Goal: Task Accomplishment & Management: Use online tool/utility

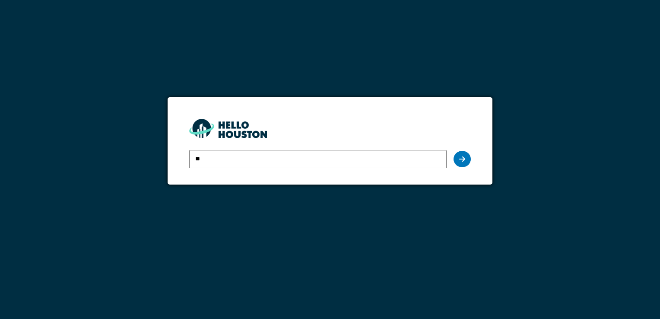
type input "**********"
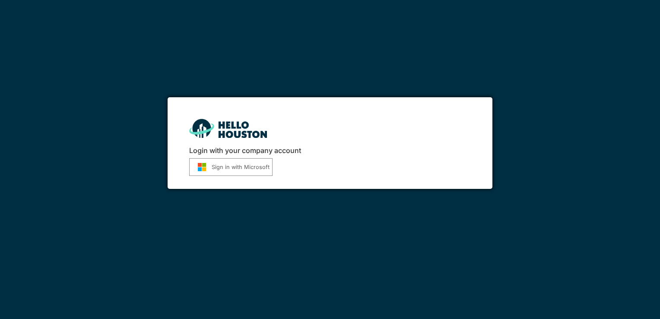
click at [238, 173] on button "Sign in with Microsoft" at bounding box center [230, 167] width 83 height 18
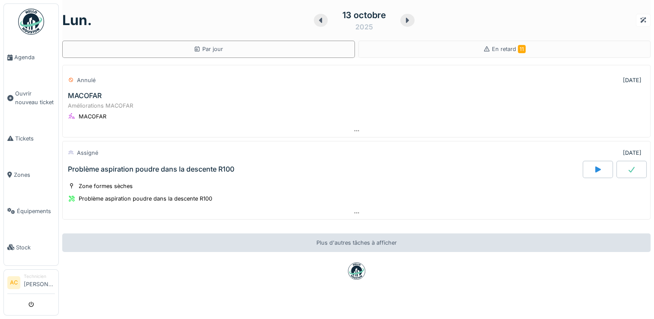
click at [36, 22] on img at bounding box center [31, 22] width 26 height 26
click at [20, 59] on span "Agenda" at bounding box center [34, 57] width 41 height 8
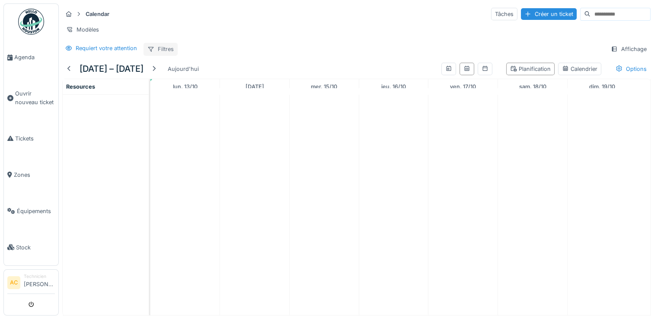
click at [161, 55] on div "Filtres" at bounding box center [160, 49] width 34 height 13
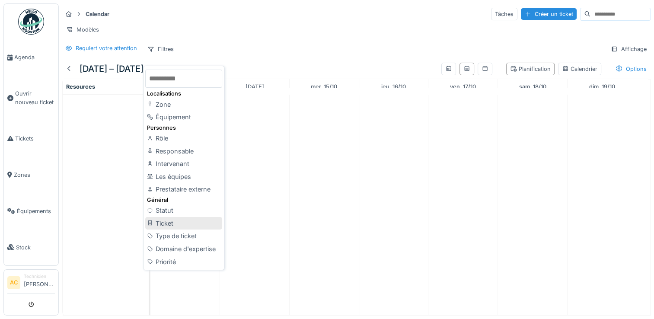
click at [181, 222] on div "Ticket" at bounding box center [183, 223] width 77 height 13
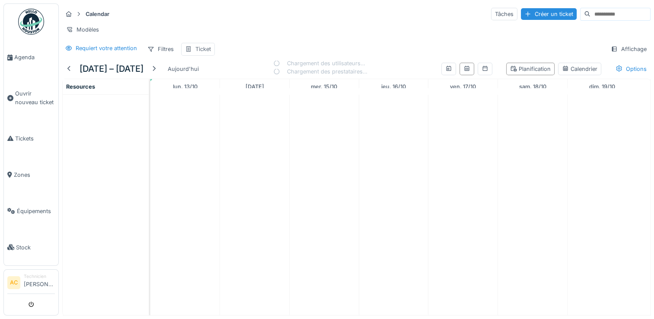
click at [201, 53] on div "Ticket" at bounding box center [203, 49] width 16 height 8
click at [262, 98] on icon at bounding box center [263, 96] width 7 height 6
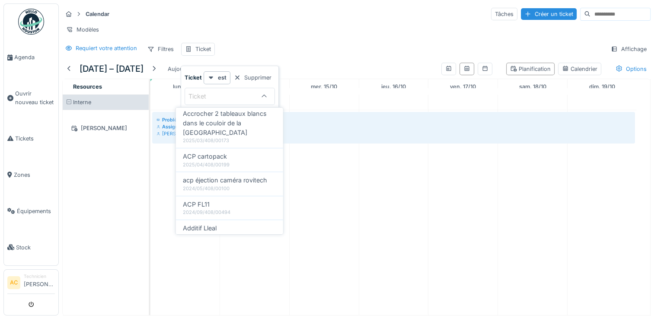
click at [241, 188] on div "2024/05/408/00100" at bounding box center [229, 188] width 93 height 7
type input "******"
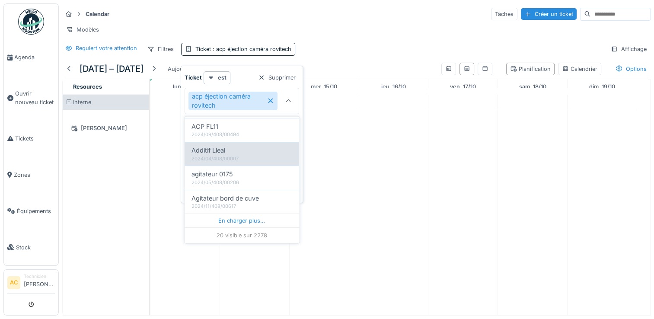
scroll to position [6, 0]
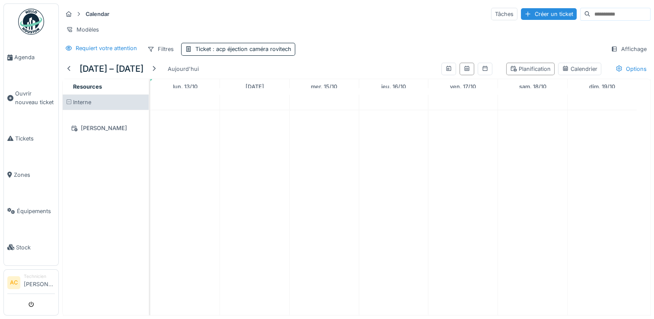
click at [158, 171] on td at bounding box center [185, 205] width 70 height 220
click at [171, 53] on div "Filtres" at bounding box center [160, 49] width 34 height 13
click at [241, 43] on div "Ticket : acp éjection caméra rovitech" at bounding box center [238, 49] width 114 height 13
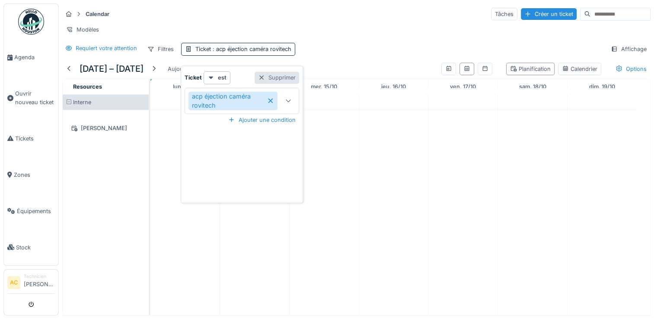
click at [292, 73] on div "Supprimer" at bounding box center [276, 78] width 44 height 12
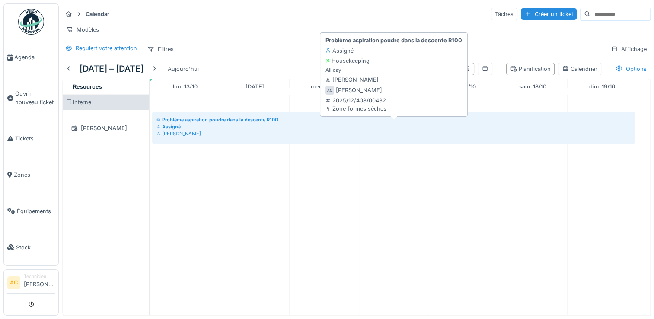
scroll to position [0, 0]
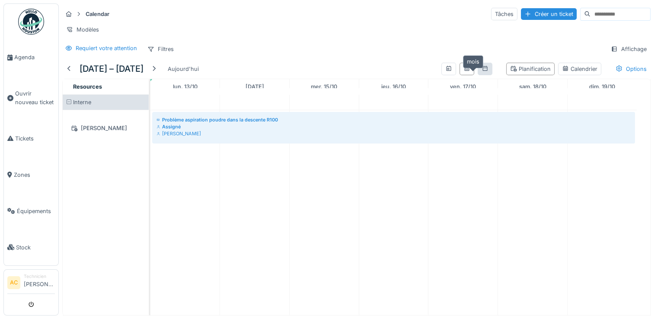
click at [482, 71] on icon at bounding box center [484, 68] width 5 height 5
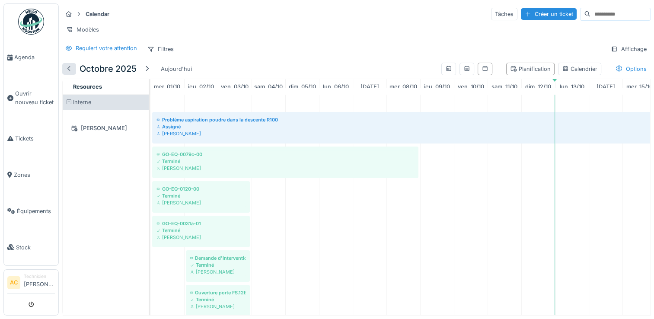
click at [68, 73] on div at bounding box center [69, 69] width 7 height 8
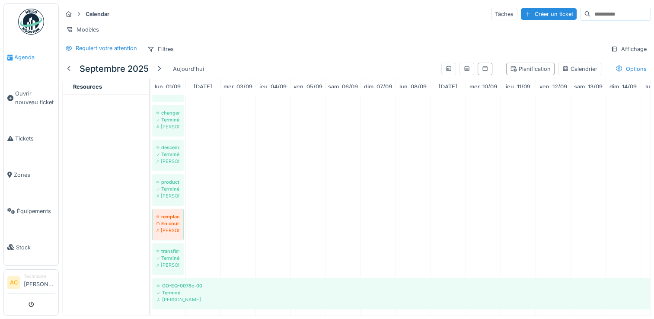
click at [32, 59] on span "Agenda" at bounding box center [34, 57] width 41 height 8
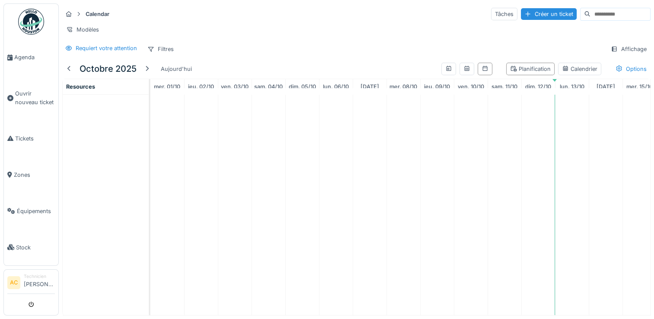
scroll to position [6, 0]
click at [463, 70] on icon at bounding box center [466, 69] width 7 height 6
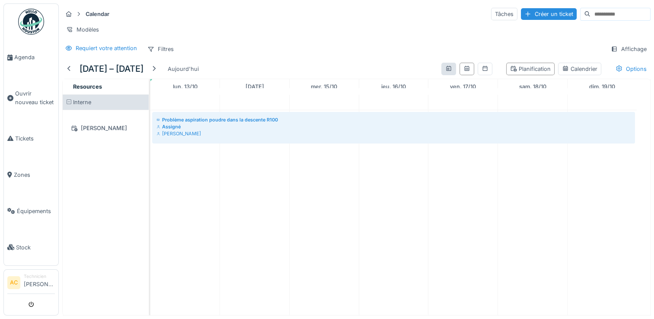
click at [441, 68] on div at bounding box center [448, 69] width 15 height 13
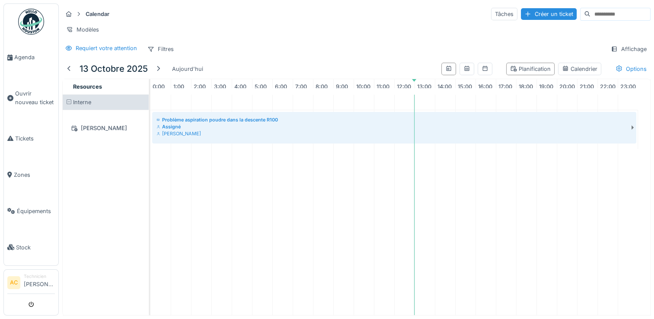
scroll to position [0, 0]
click at [70, 73] on div at bounding box center [69, 69] width 7 height 8
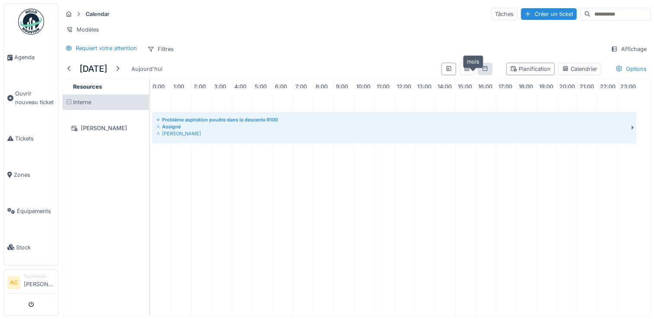
click at [477, 75] on div at bounding box center [484, 69] width 15 height 13
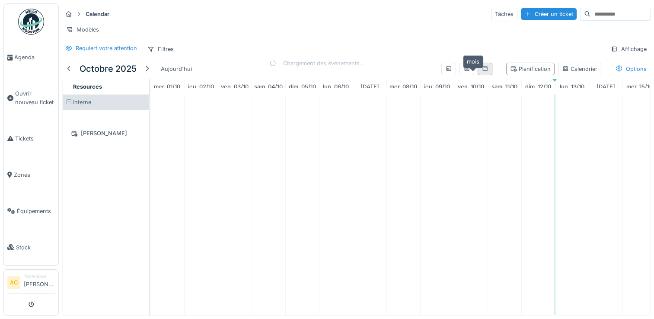
click at [482, 71] on icon at bounding box center [484, 68] width 5 height 5
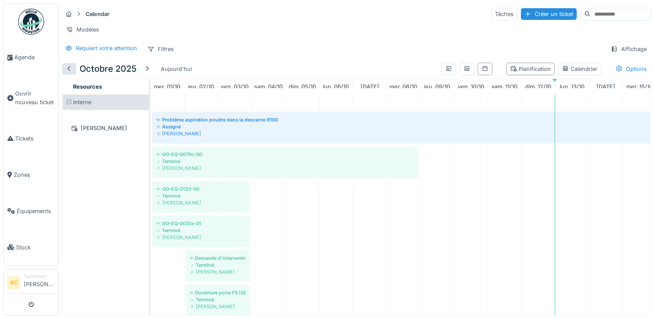
click at [67, 73] on div at bounding box center [69, 69] width 7 height 8
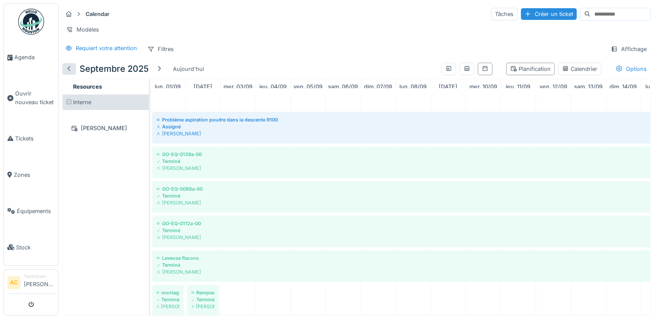
click at [67, 73] on div at bounding box center [69, 69] width 7 height 8
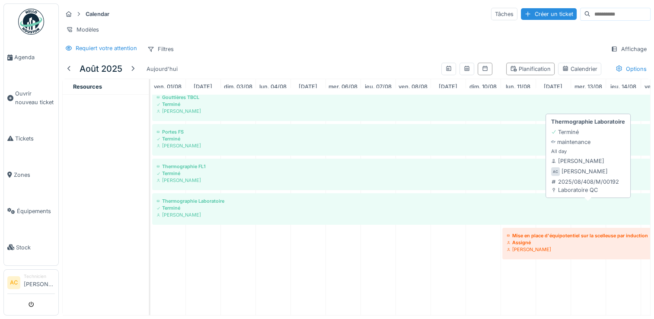
click at [275, 218] on div "[PERSON_NAME]" at bounding box center [587, 214] width 863 height 7
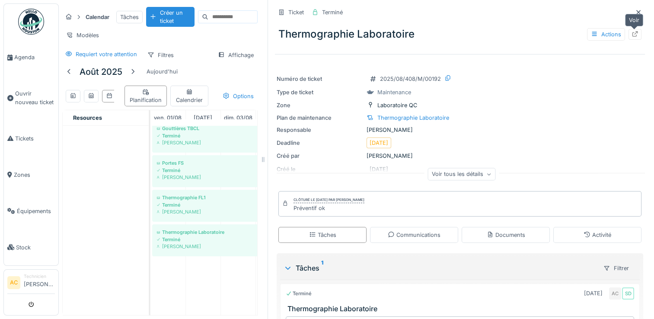
click at [632, 36] on icon at bounding box center [635, 34] width 6 height 6
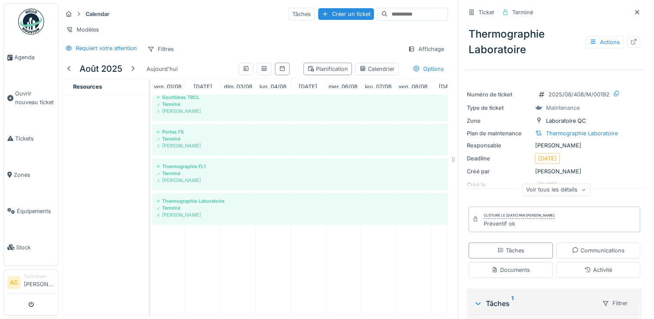
drag, startPoint x: 268, startPoint y: 151, endPoint x: 441, endPoint y: 153, distance: 173.2
click at [441, 153] on div "Calendar Tâches Créer un ticket Modèles Requiert votre attention Filtres Affich…" at bounding box center [356, 159] width 595 height 319
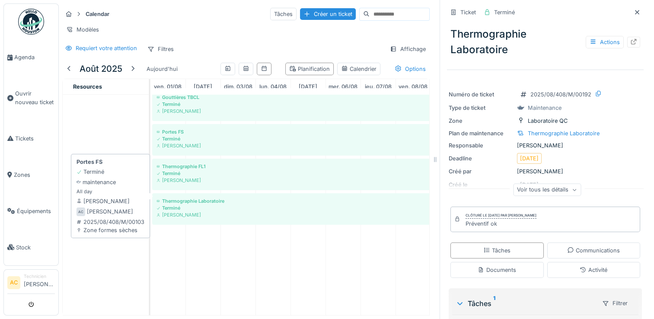
scroll to position [0, 3]
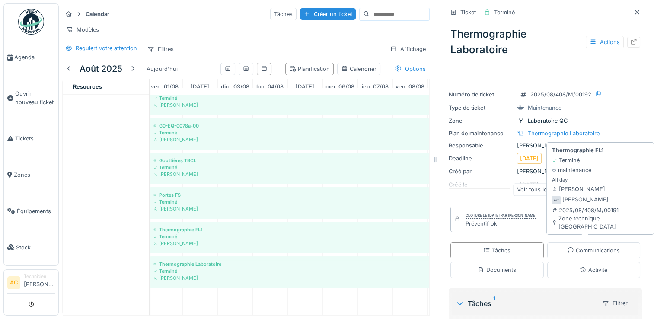
click at [231, 240] on div "Terminé" at bounding box center [584, 236] width 863 height 7
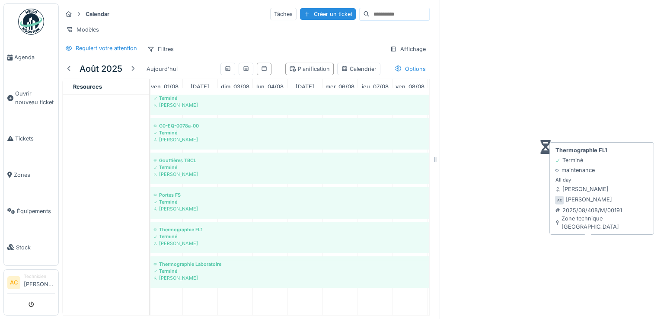
scroll to position [270, 0]
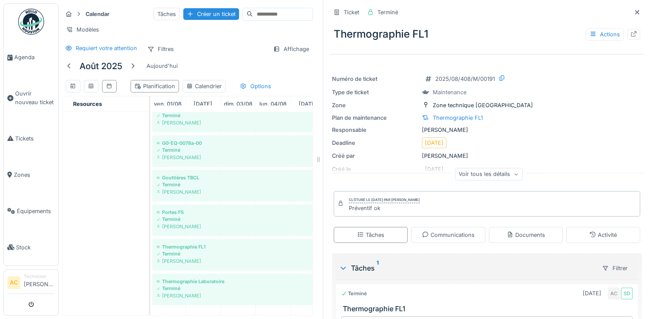
drag, startPoint x: 427, startPoint y: 148, endPoint x: 311, endPoint y: 158, distance: 117.0
click at [311, 158] on div "Calendar Tâches Créer un ticket Modèles Requiert votre attention Filtres Affich…" at bounding box center [356, 159] width 595 height 319
click at [631, 33] on icon at bounding box center [634, 34] width 6 height 6
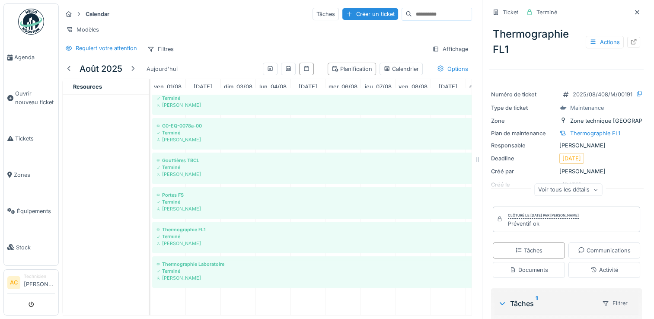
drag, startPoint x: 311, startPoint y: 157, endPoint x: 475, endPoint y: 170, distance: 164.2
click at [475, 170] on div "Calendar Tâches Créer un ticket Modèles Requiert votre attention Filtres Affich…" at bounding box center [356, 159] width 595 height 319
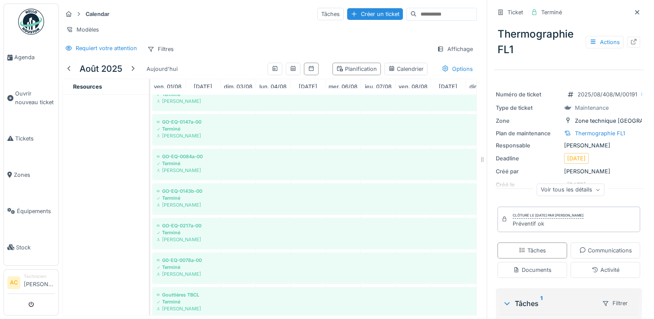
scroll to position [136, 0]
click at [134, 73] on div at bounding box center [132, 69] width 7 height 8
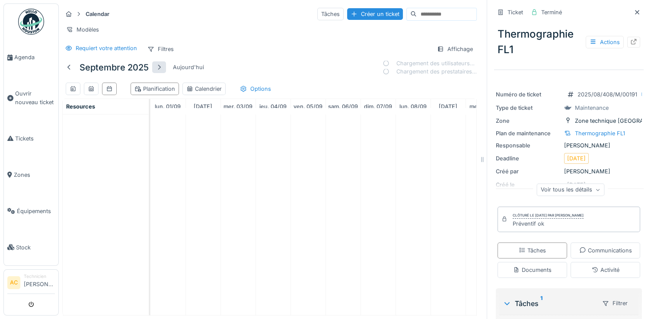
scroll to position [0, 0]
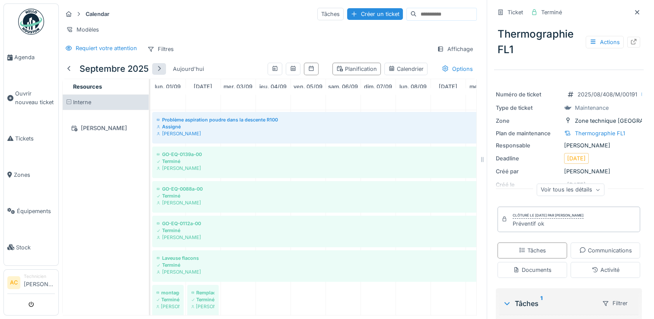
click at [159, 73] on div at bounding box center [159, 69] width 7 height 8
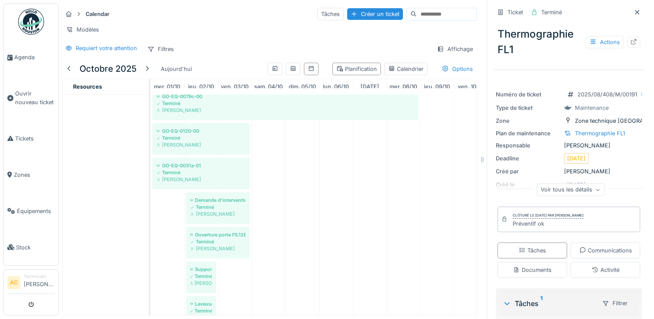
scroll to position [73, 0]
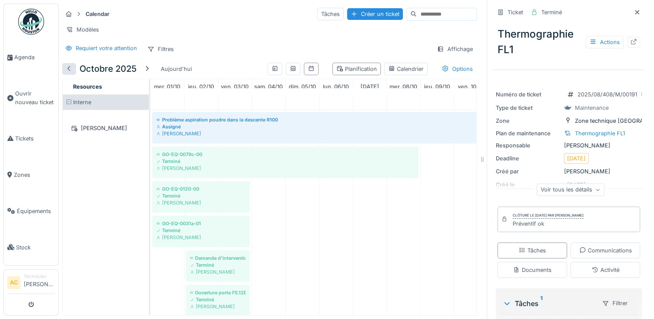
click at [67, 73] on div at bounding box center [69, 69] width 7 height 8
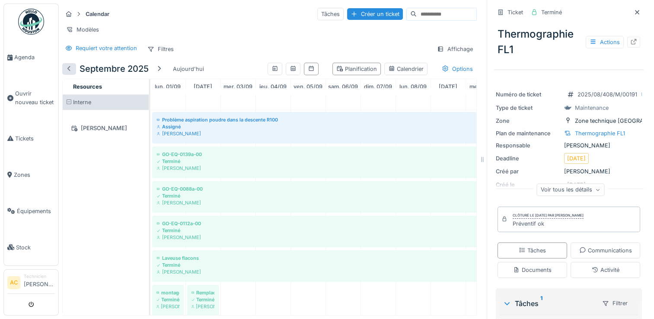
click at [67, 73] on div at bounding box center [69, 69] width 7 height 8
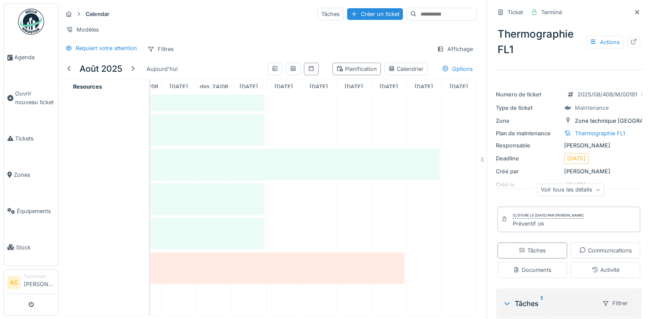
click at [342, 92] on link "jeu. 28/08" at bounding box center [353, 87] width 23 height 12
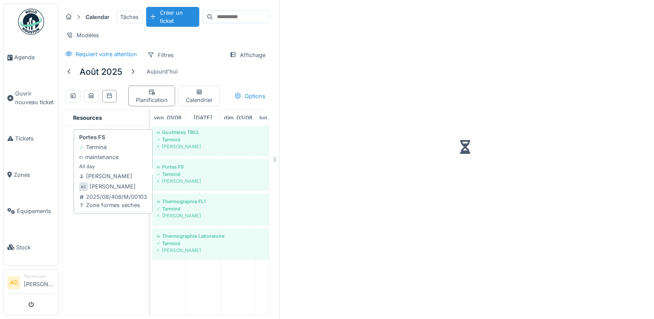
drag, startPoint x: 476, startPoint y: 162, endPoint x: 266, endPoint y: 182, distance: 211.8
click at [266, 182] on div "Calendar Tâches Créer un ticket Modèles Requiert votre attention Filtres Affich…" at bounding box center [356, 159] width 595 height 319
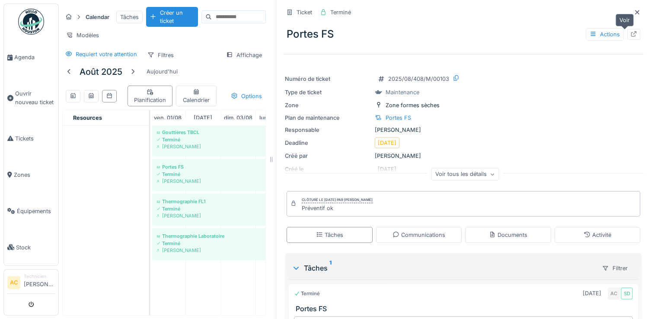
click at [630, 35] on icon at bounding box center [633, 34] width 7 height 6
click at [24, 58] on span "Agenda" at bounding box center [34, 57] width 41 height 8
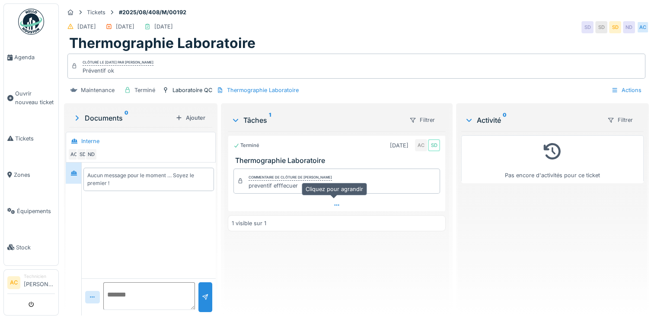
click at [333, 206] on icon at bounding box center [336, 205] width 7 height 6
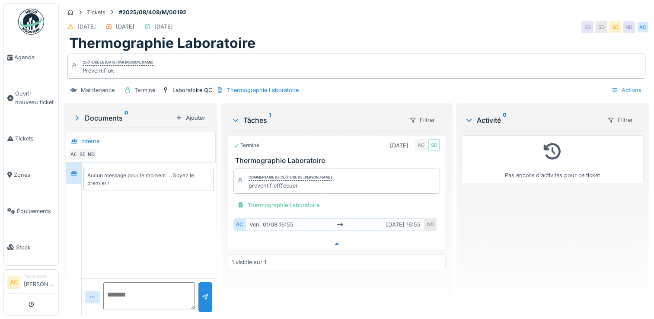
scroll to position [6, 0]
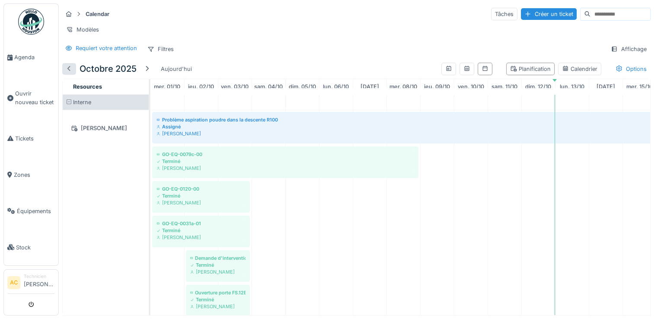
click at [70, 73] on div at bounding box center [69, 69] width 7 height 8
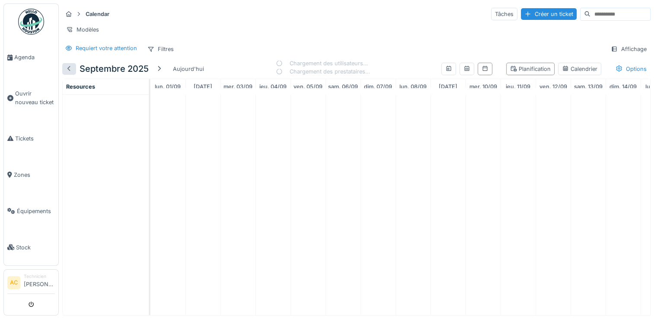
click at [70, 73] on div at bounding box center [69, 69] width 7 height 8
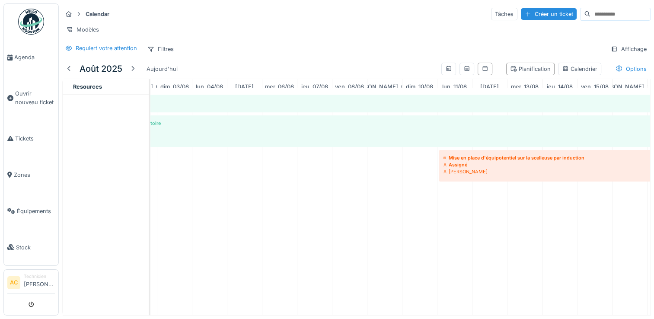
scroll to position [411, 122]
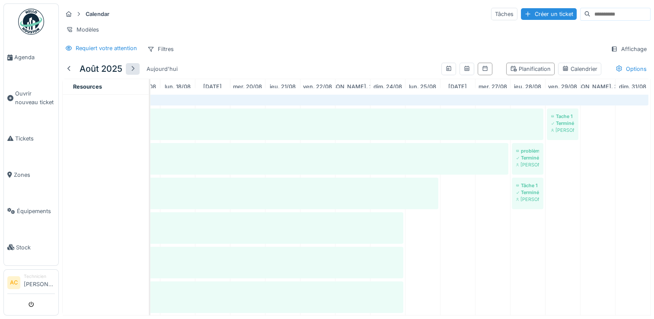
click at [133, 73] on div at bounding box center [132, 69] width 7 height 8
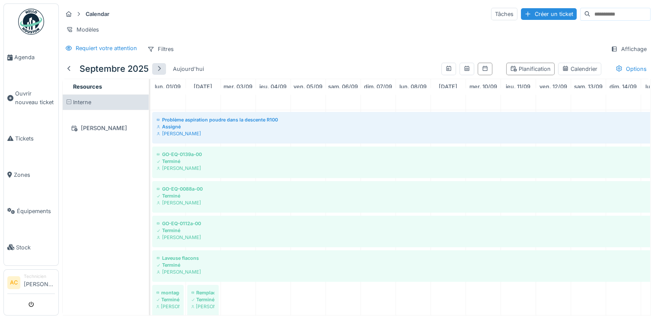
click at [156, 73] on div at bounding box center [159, 69] width 7 height 8
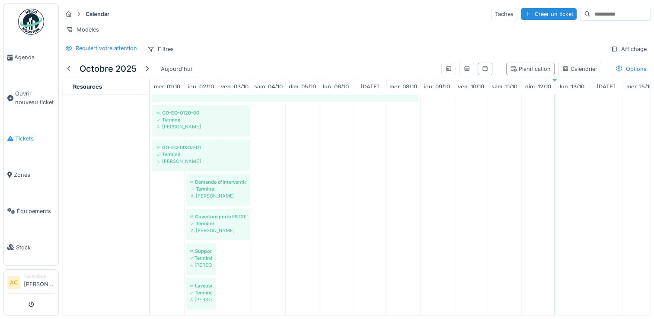
click at [14, 134] on li "Tickets" at bounding box center [31, 138] width 48 height 8
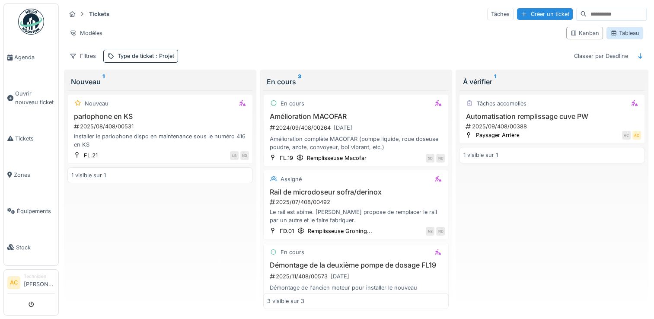
click at [615, 33] on div "Tableau" at bounding box center [624, 33] width 29 height 8
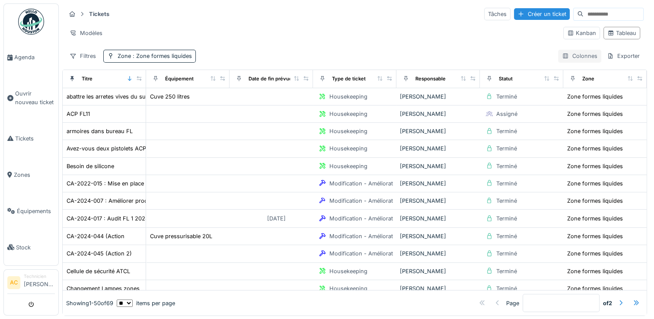
click at [570, 60] on div "Colonnes" at bounding box center [579, 56] width 43 height 13
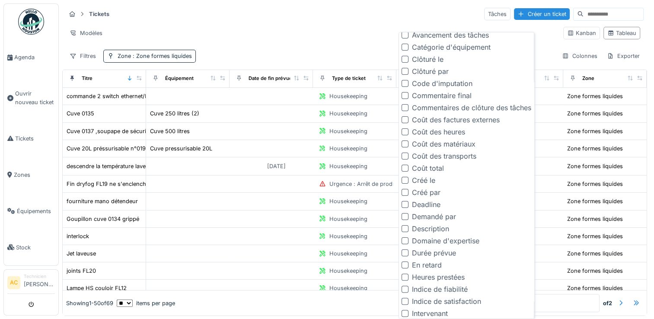
scroll to position [213, 0]
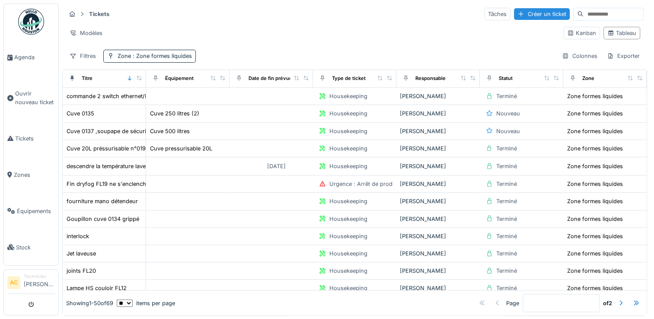
click at [422, 11] on div "Tickets Tâches Créer un ticket" at bounding box center [355, 14] width 578 height 14
click at [142, 54] on span ": Zone formes liquides" at bounding box center [161, 56] width 61 height 6
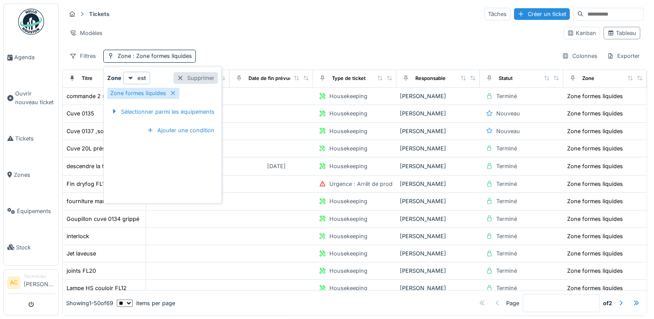
click at [201, 79] on div "Supprimer" at bounding box center [195, 78] width 44 height 12
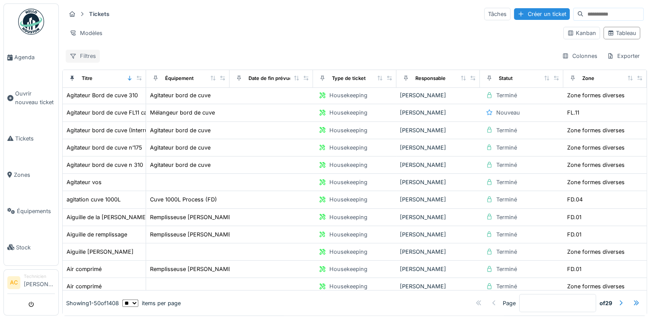
click at [88, 56] on div "Filtres" at bounding box center [83, 56] width 34 height 13
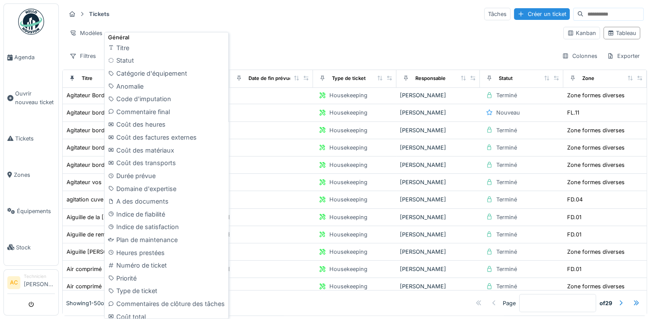
scroll to position [359, 0]
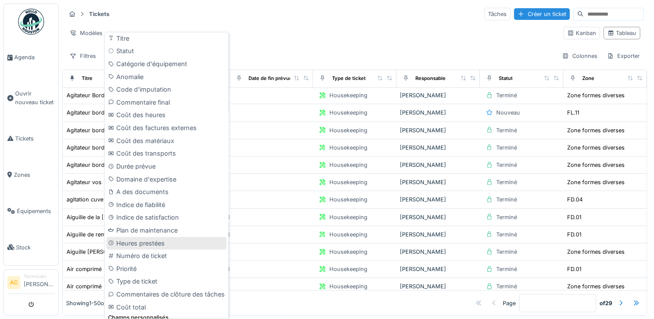
click at [162, 238] on div "Heures prestées" at bounding box center [166, 243] width 120 height 13
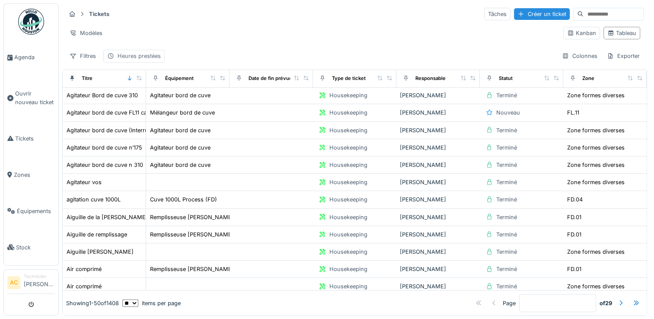
click at [140, 60] on div "Heures prestées" at bounding box center [133, 56] width 61 height 13
click at [237, 28] on div "Modèles" at bounding box center [311, 33] width 490 height 13
click at [147, 57] on div "Heures prestées" at bounding box center [138, 56] width 43 height 8
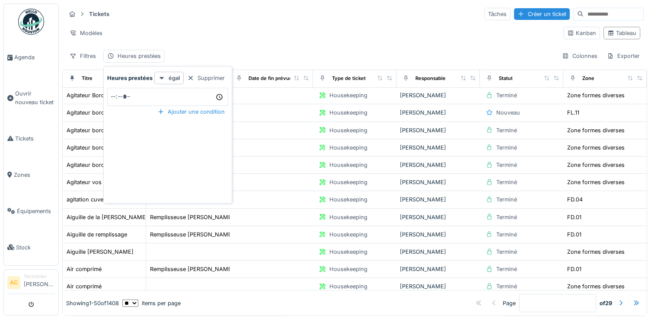
click at [169, 75] on strong "égal" at bounding box center [173, 78] width 11 height 8
click at [179, 143] on div "est absent" at bounding box center [178, 148] width 47 height 13
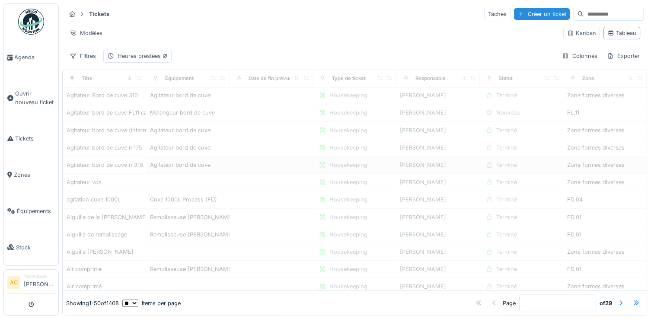
click at [273, 156] on td at bounding box center [270, 164] width 83 height 17
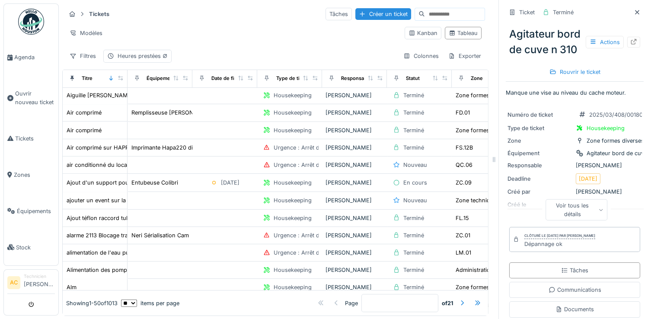
drag, startPoint x: 265, startPoint y: 158, endPoint x: 552, endPoint y: 184, distance: 288.4
click at [552, 184] on div "Tickets Tâches Créer un ticket Modèles Kanban Tableau Filtres Heures prestées C…" at bounding box center [356, 159] width 595 height 319
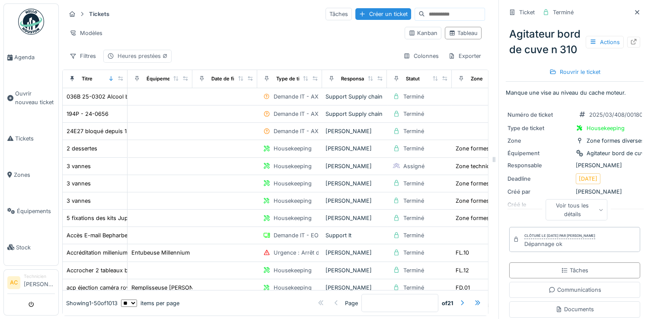
click at [153, 54] on div "Heures prestées" at bounding box center [142, 56] width 50 height 8
click at [188, 79] on strong "est absent" at bounding box center [182, 78] width 29 height 8
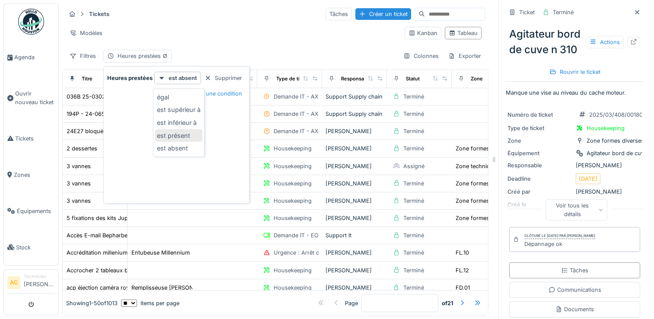
click at [180, 136] on div "est présent" at bounding box center [178, 135] width 47 height 13
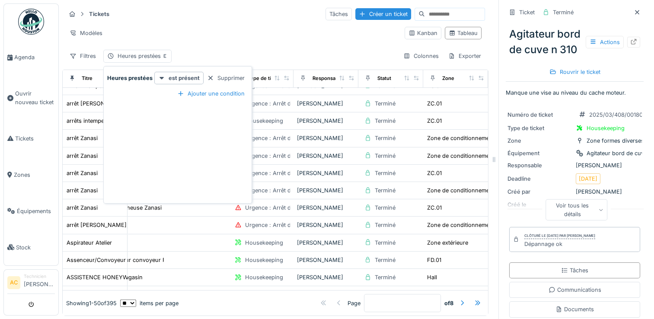
scroll to position [410, 48]
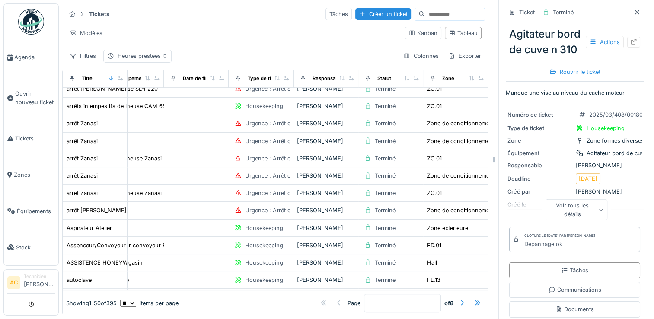
click at [241, 53] on div "Filtres Heures prestées Colonnes Exporter" at bounding box center [275, 56] width 419 height 13
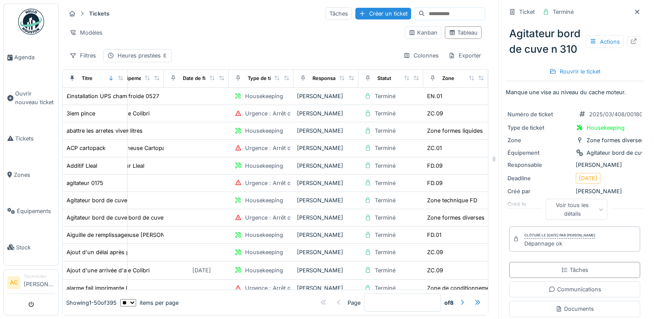
scroll to position [0, 0]
click at [139, 57] on div "Heures prestées" at bounding box center [142, 56] width 50 height 8
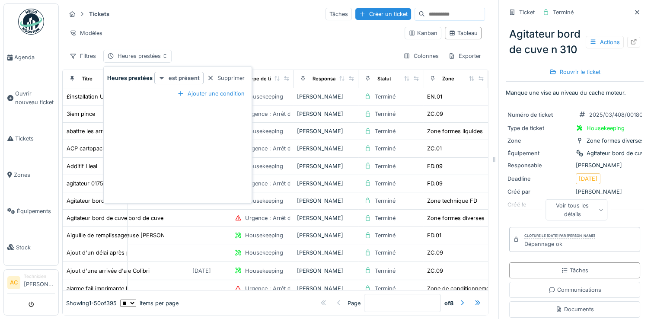
click at [176, 77] on strong "est présent" at bounding box center [183, 78] width 31 height 8
click at [170, 152] on div "est absent" at bounding box center [178, 148] width 47 height 13
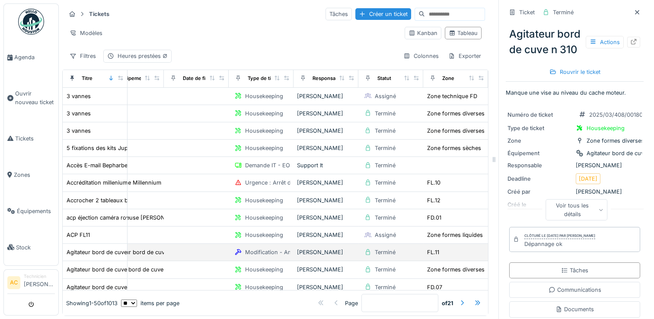
scroll to position [69, 48]
